Goal: Navigation & Orientation: Find specific page/section

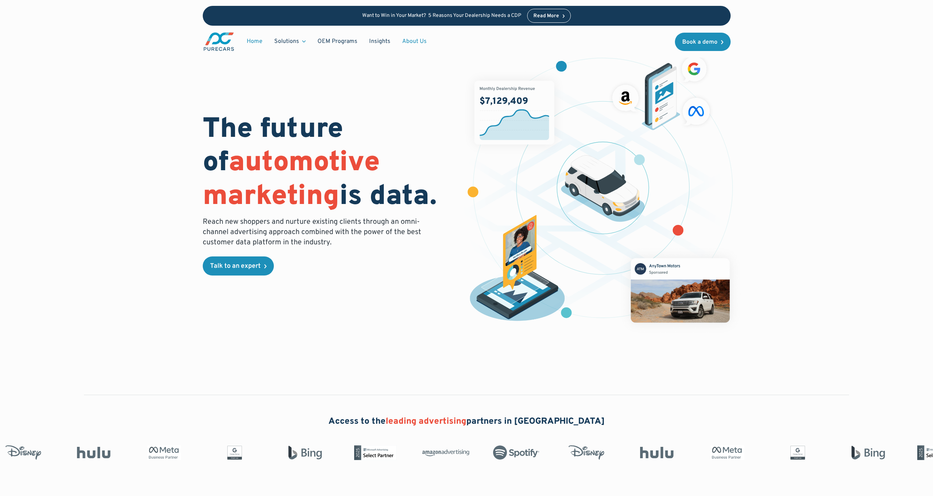
click at [413, 39] on link "About Us" at bounding box center [414, 41] width 36 height 14
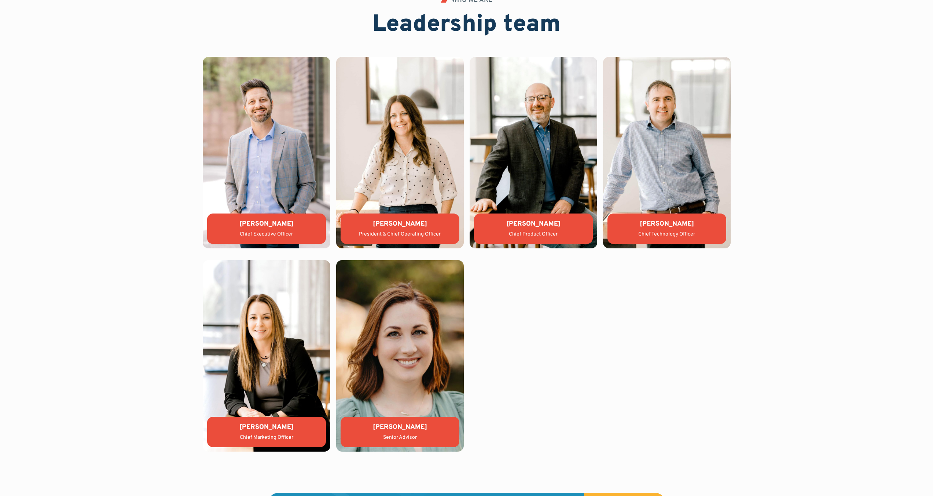
scroll to position [1618, 0]
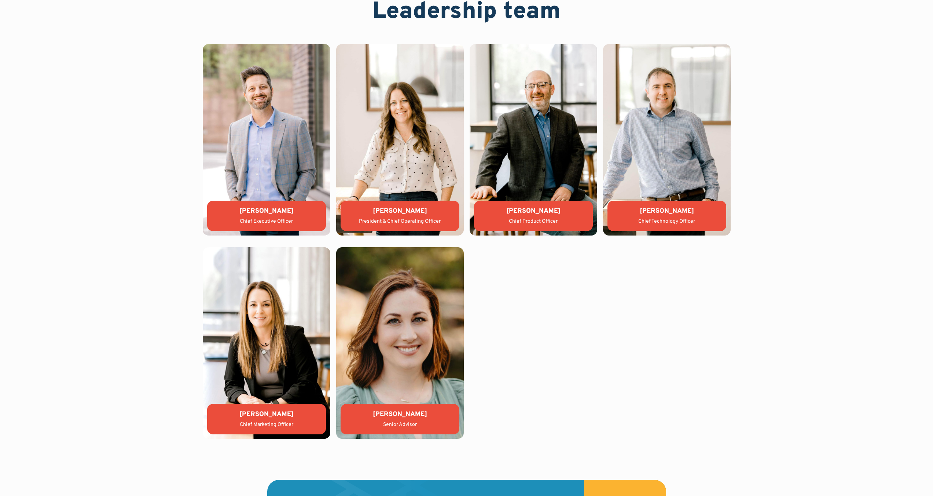
click at [253, 416] on div "[PERSON_NAME]" at bounding box center [266, 413] width 107 height 9
drag, startPoint x: 294, startPoint y: 413, endPoint x: 248, endPoint y: 408, distance: 46.0
click at [248, 408] on div "[PERSON_NAME] Chief Marketing Officer" at bounding box center [266, 419] width 119 height 30
click at [715, 278] on div "[PERSON_NAME] Chief Executive Officer [PERSON_NAME] President & Chief Operating…" at bounding box center [467, 241] width 528 height 394
